Goal: Information Seeking & Learning: Learn about a topic

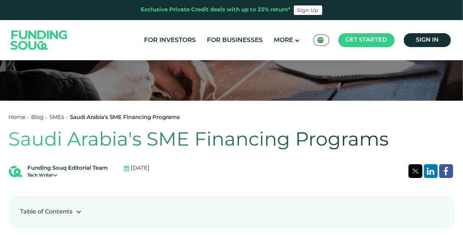
scroll to position [437, 0]
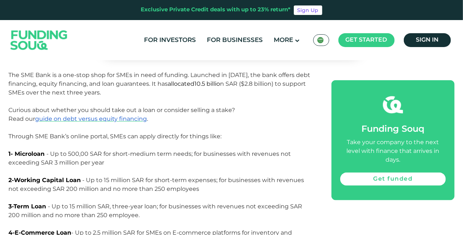
scroll to position [511, 0]
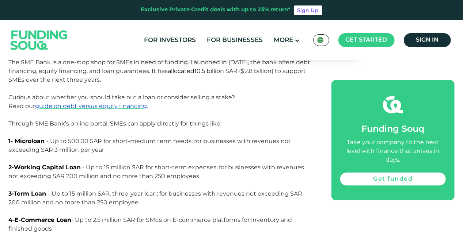
click at [104, 77] on p "The SME Bank is a one-stop shop for SMEs in need of funding. Launched in [DATE]…" at bounding box center [162, 71] width 306 height 26
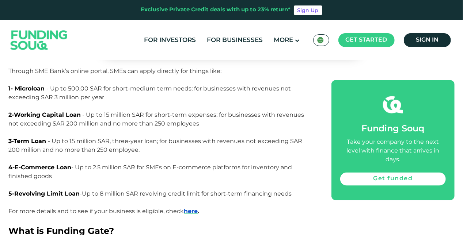
scroll to position [548, 0]
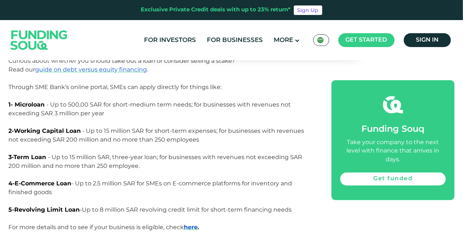
click at [213, 139] on p "Through SME Bank’s online portal, SMEs can apply directly for things like: 1- M…" at bounding box center [162, 148] width 306 height 131
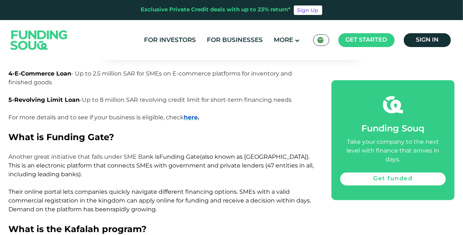
scroll to position [584, 0]
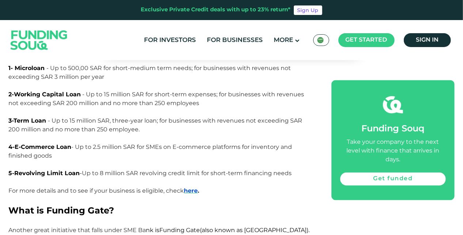
click at [140, 150] on span "E-Commerce Loan - Up to 2.5 million SAR for SMEs on E-commerce platforms for in…" at bounding box center [150, 151] width 283 height 16
click at [206, 94] on span "Working Capital Loan - Up to 15 million SAR for short-term expenses; for busine…" at bounding box center [156, 99] width 295 height 16
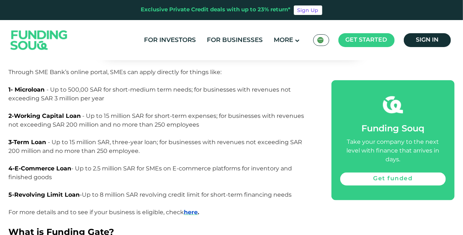
scroll to position [548, 0]
